Goal: Information Seeking & Learning: Understand process/instructions

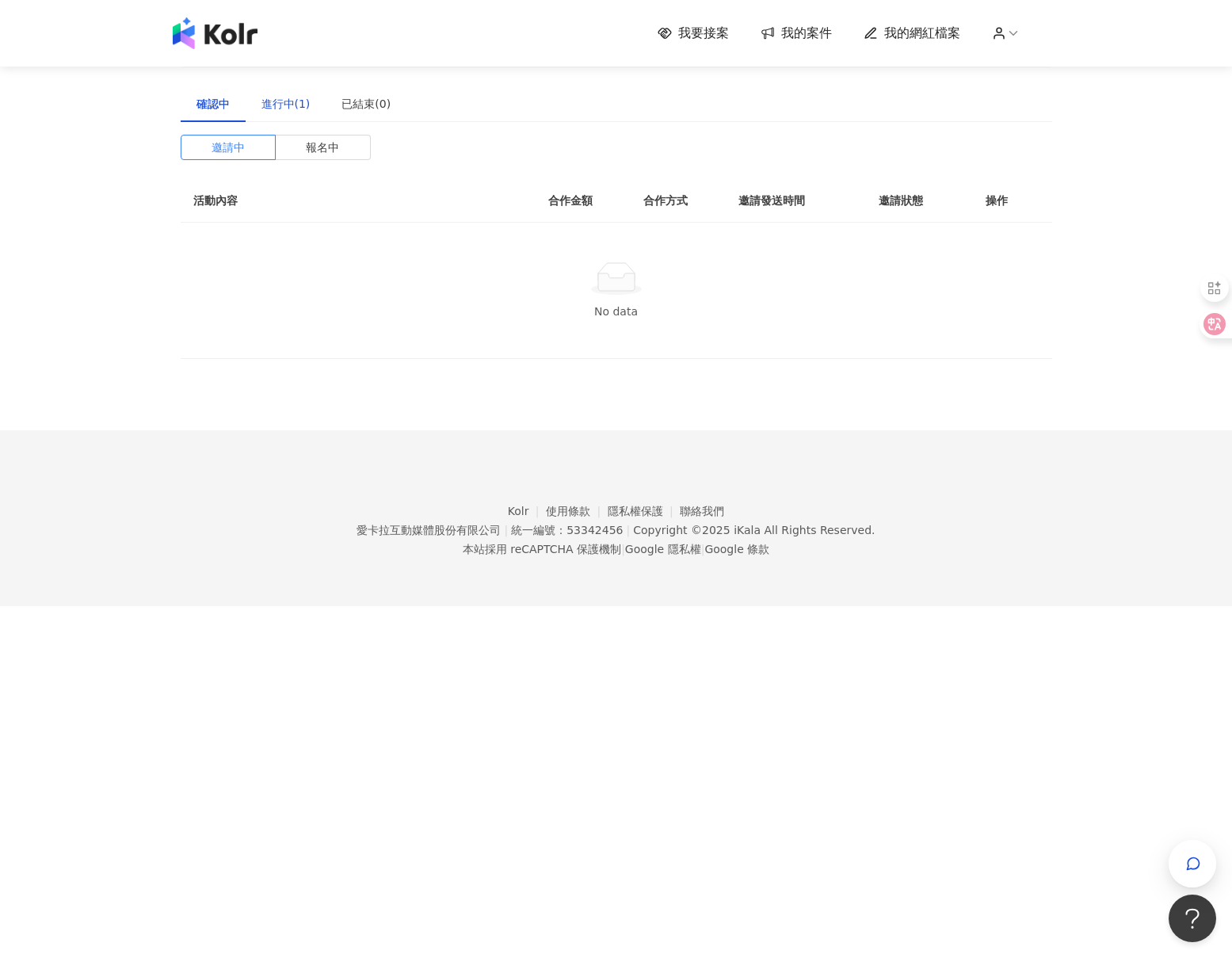
click at [295, 96] on div "進行中(1)" at bounding box center [286, 104] width 49 height 18
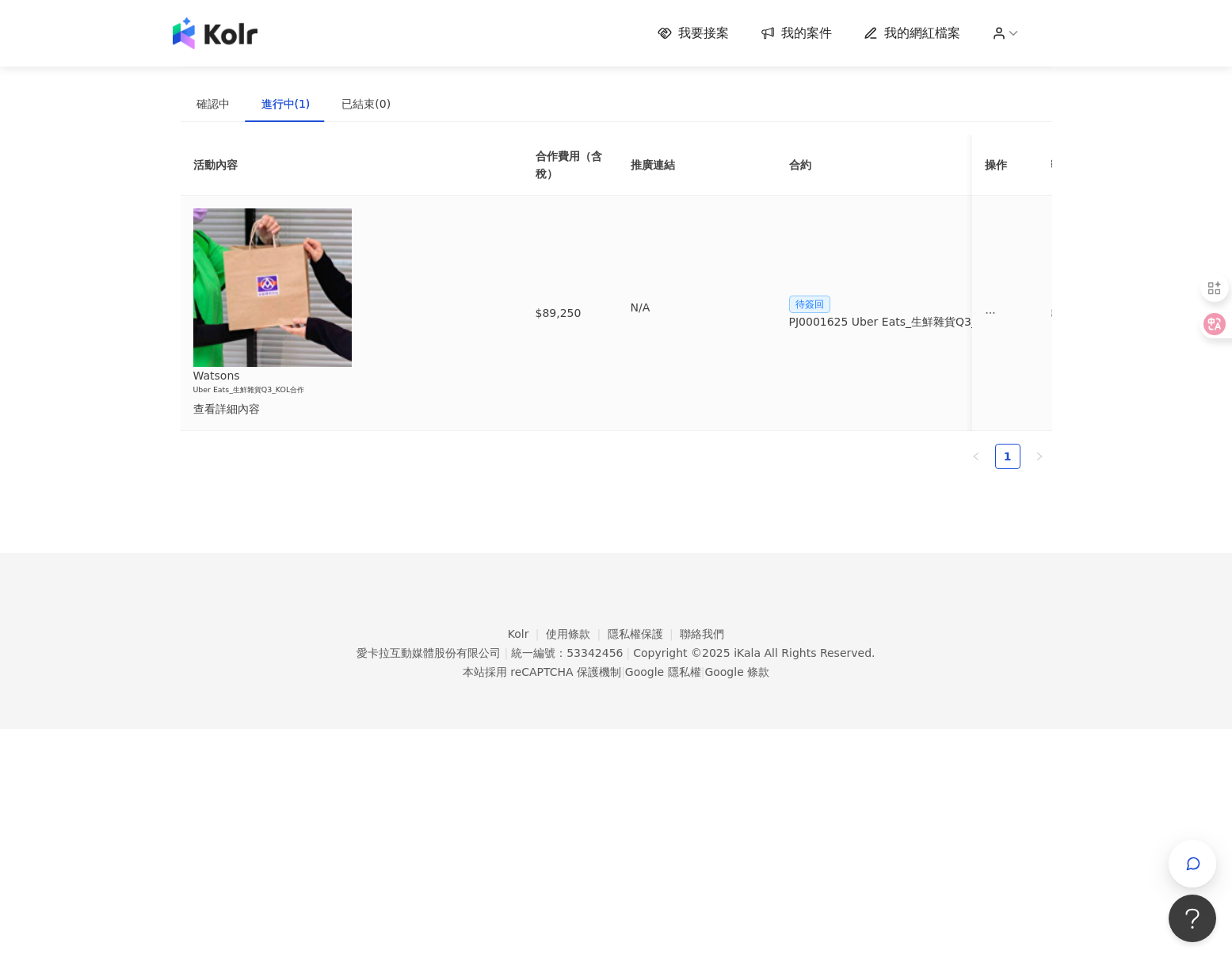
click at [352, 400] on div "查看詳細內容" at bounding box center [338, 408] width 291 height 18
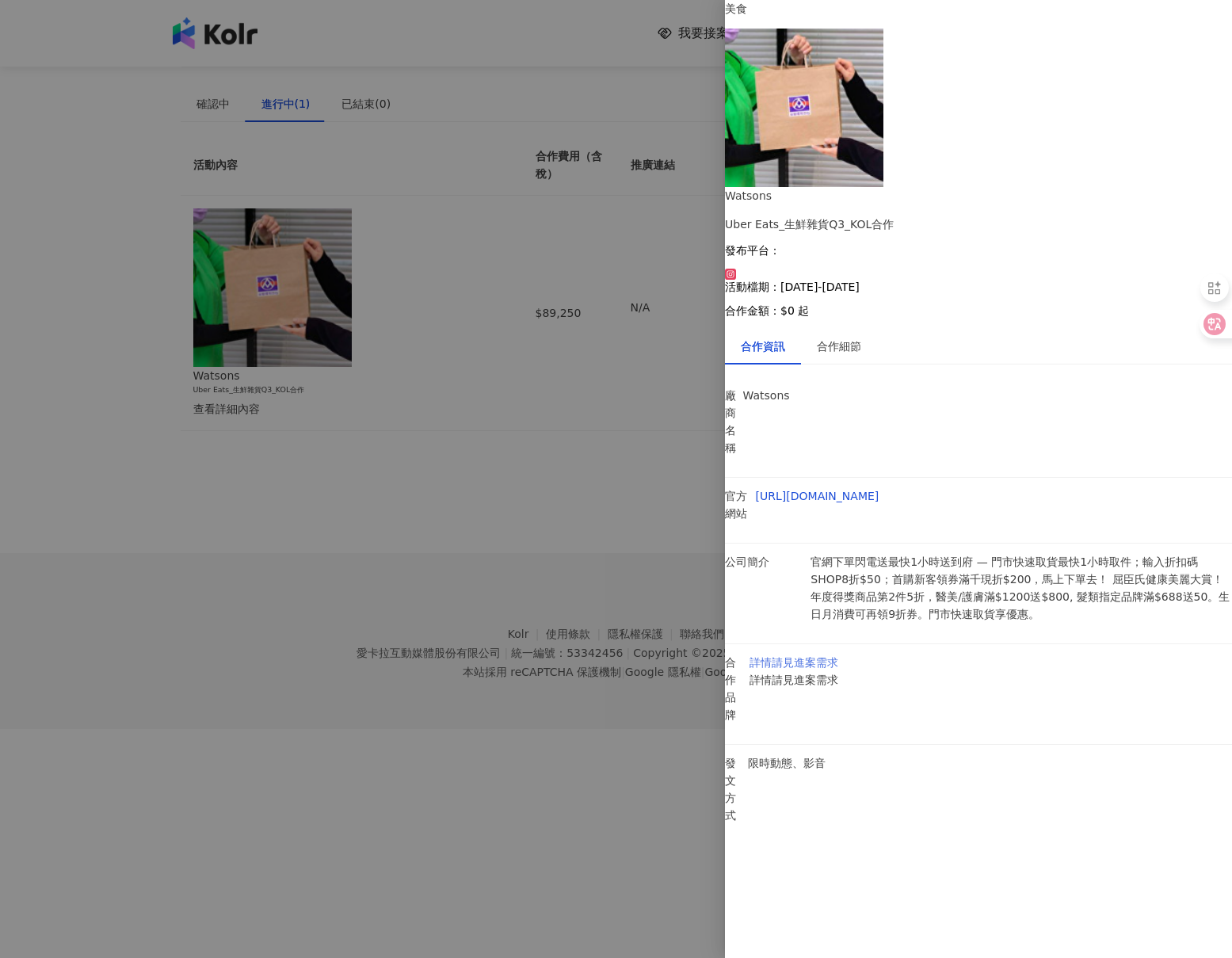
click at [838, 656] on link "詳情請見進案需求" at bounding box center [794, 663] width 89 height 13
click at [847, 337] on div "合作細節" at bounding box center [838, 346] width 44 height 18
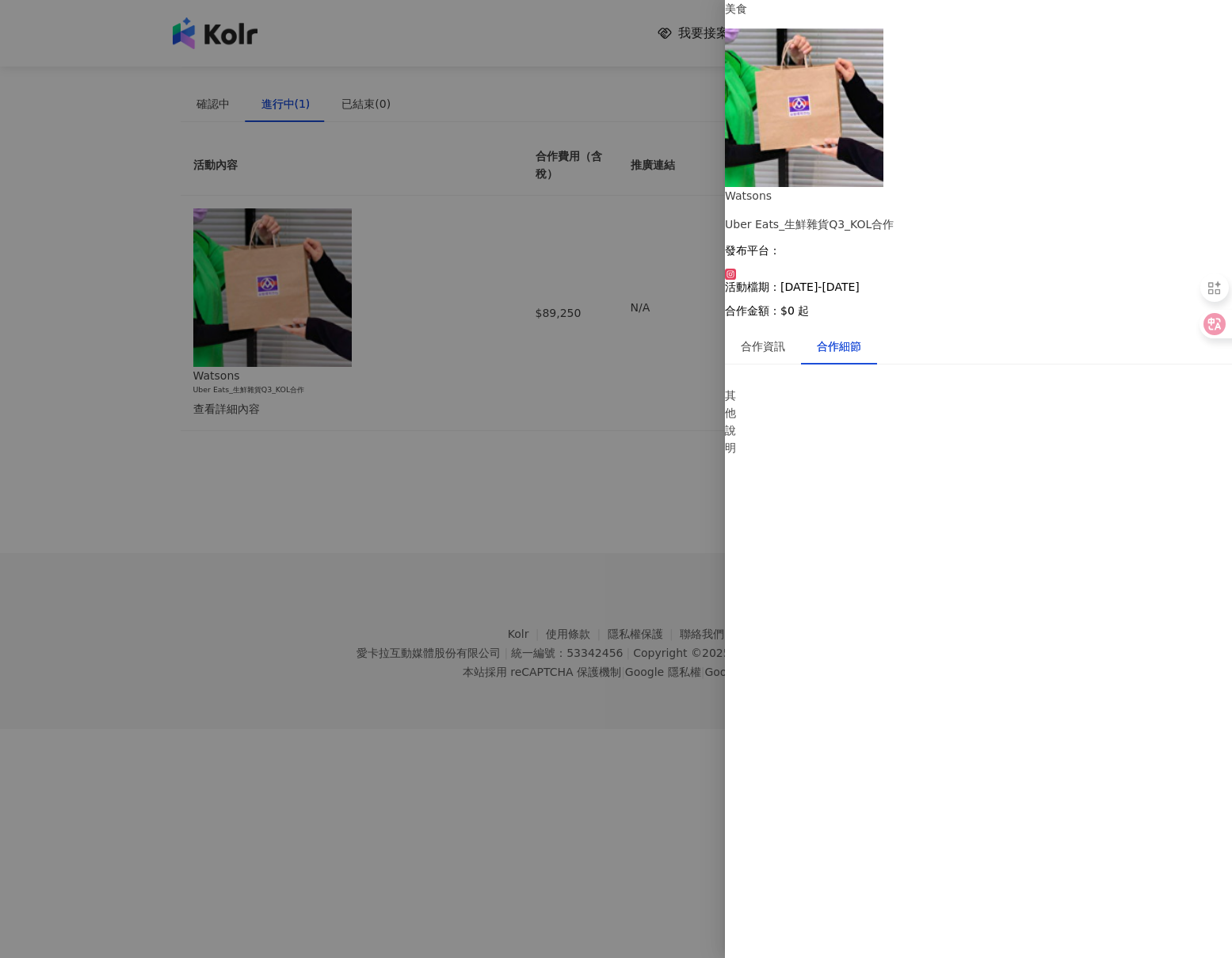
click at [779, 276] on div "美食 Watsons Uber Eats_生鮮雜貨Q3_KOL合作 發布平台： 活動檔期：[DATE]-[DATE] 合作金額： $0 起 合作資訊 合作細節…" at bounding box center [978, 238] width 507 height 477
click at [653, 72] on div at bounding box center [616, 479] width 1232 height 958
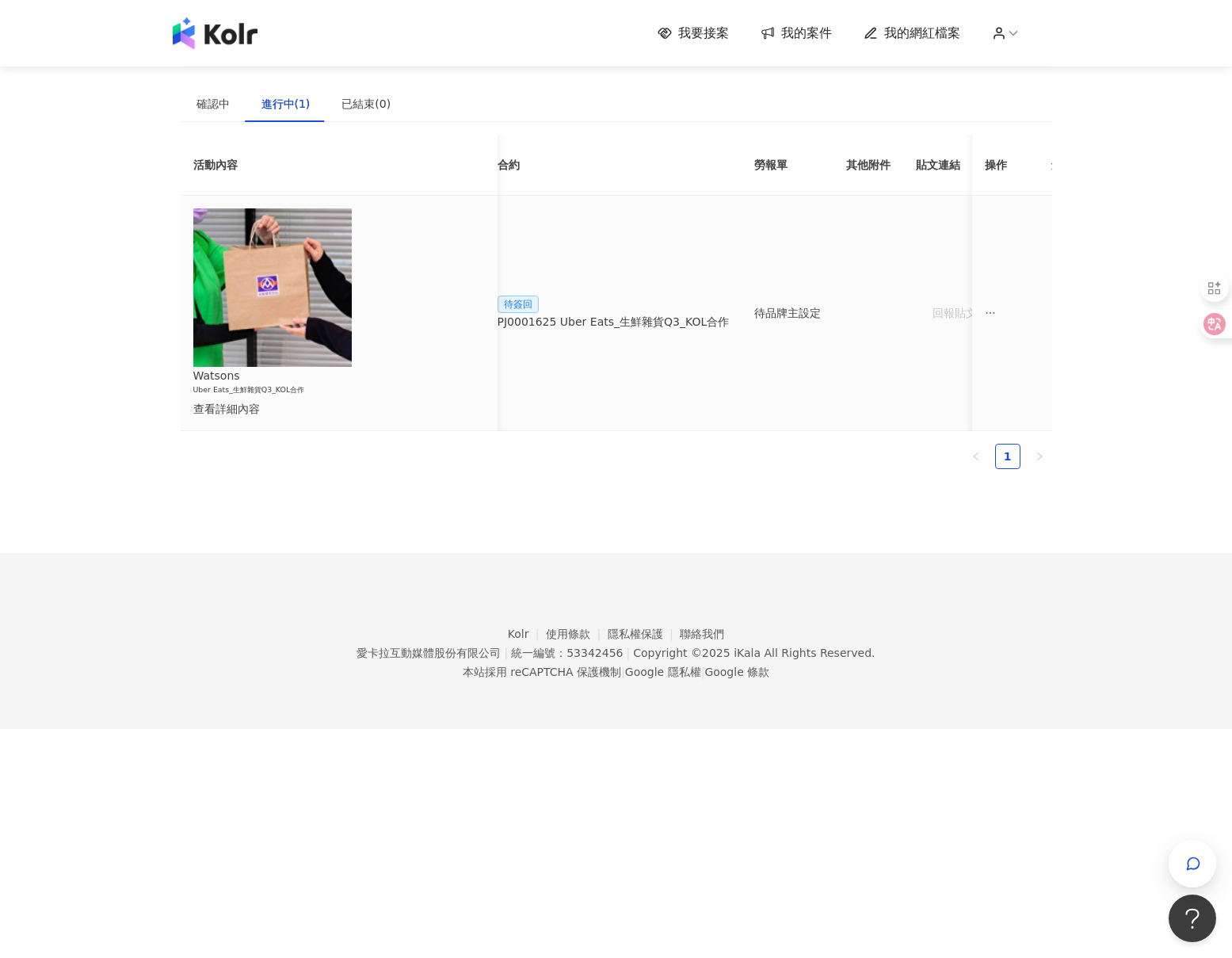
scroll to position [0, 307]
click at [685, 313] on div "PJ0001625 Uber Eats_生鮮雜貨Q3_KOL合作" at bounding box center [597, 321] width 232 height 18
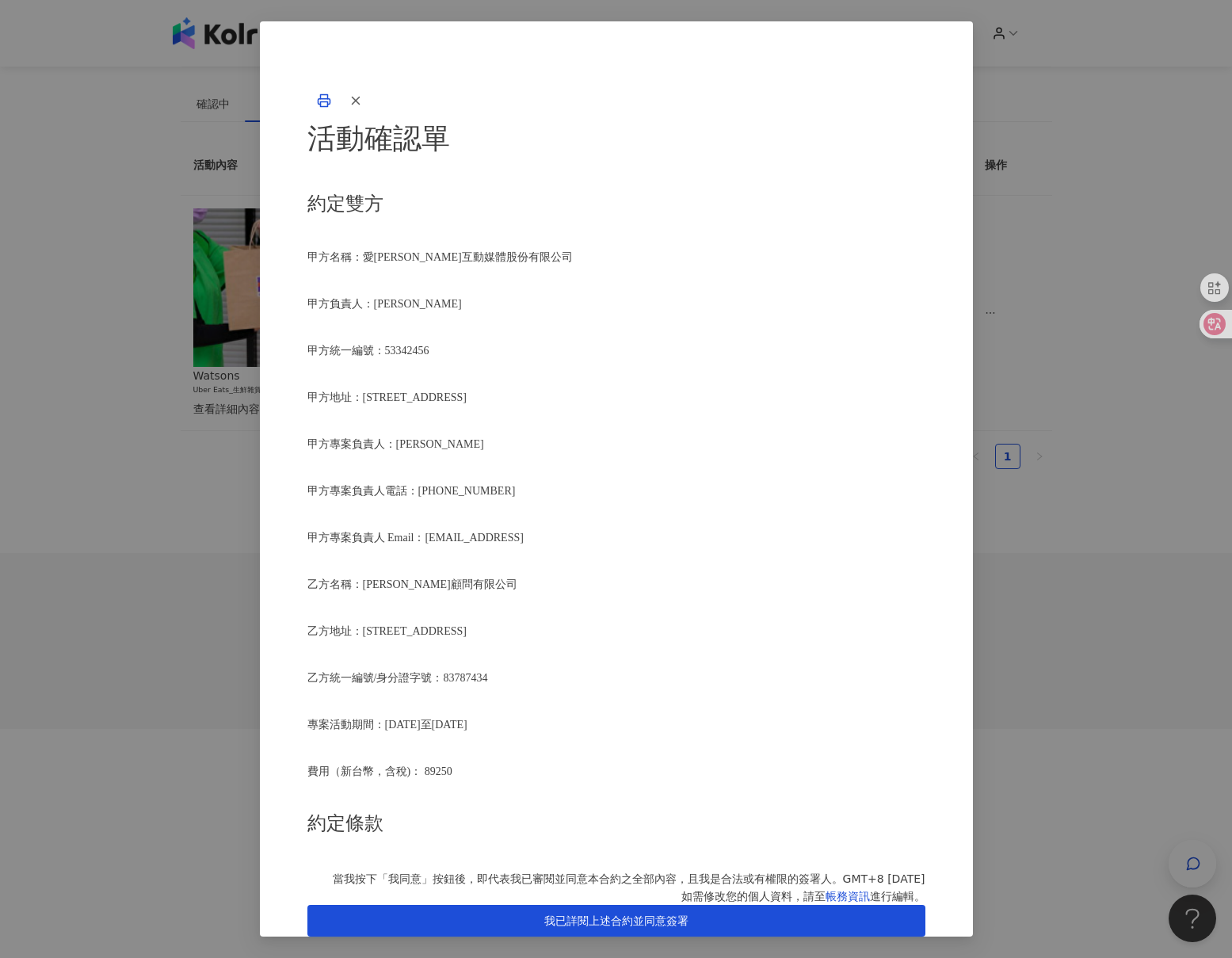
scroll to position [1033, 0]
click at [330, 98] on icon "button" at bounding box center [323, 101] width 12 height 6
